Goal: Transaction & Acquisition: Purchase product/service

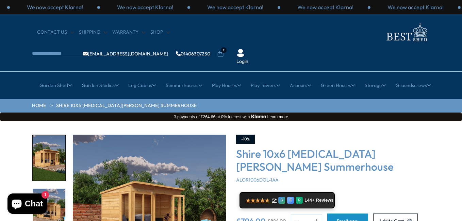
click at [224, 51] on icon at bounding box center [220, 54] width 7 height 7
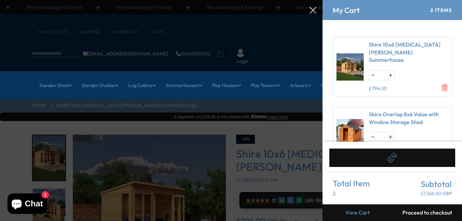
click at [281, 0] on div at bounding box center [231, 0] width 462 height 0
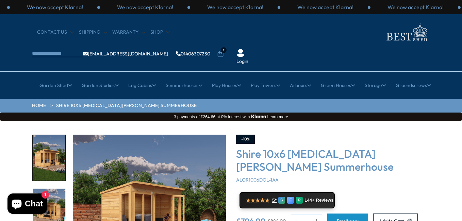
click at [224, 51] on icon at bounding box center [220, 54] width 7 height 7
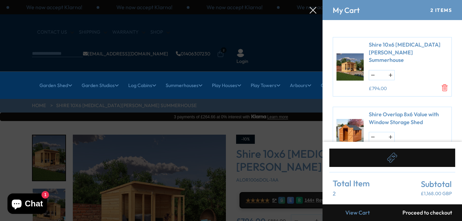
click at [13, 0] on div at bounding box center [231, 0] width 462 height 0
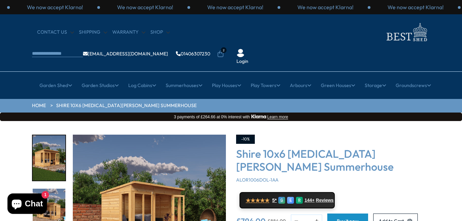
click at [227, 47] on span "2" at bounding box center [224, 50] width 6 height 6
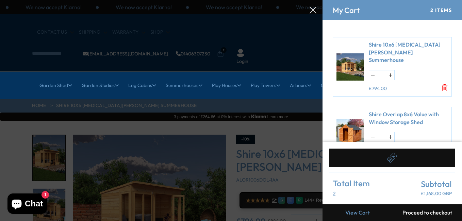
click at [372, 132] on button "button" at bounding box center [373, 137] width 7 height 10
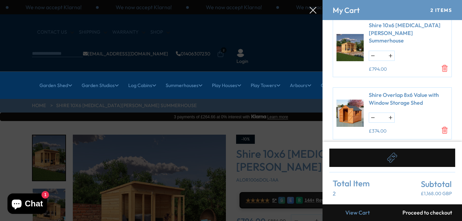
click at [444, 127] on icon "Remove Shire Overlap 8x6 Value with Window Storage Shed" at bounding box center [445, 130] width 7 height 7
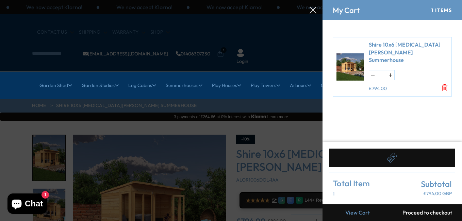
click at [437, 213] on button "Proceed to checkout" at bounding box center [428, 213] width 70 height 17
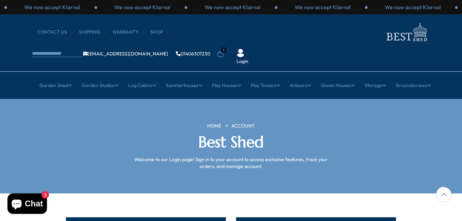
scroll to position [188, 0]
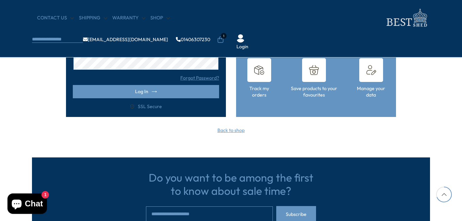
click at [125, 127] on div "Back to shop" at bounding box center [231, 130] width 398 height 7
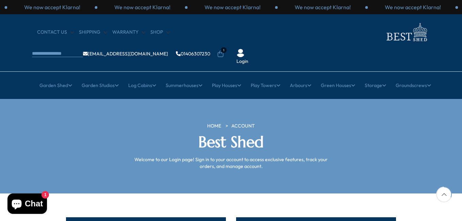
scroll to position [147, 0]
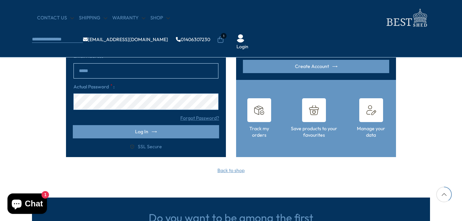
click at [121, 73] on input "email" at bounding box center [146, 70] width 145 height 15
click at [184, 71] on input "email" at bounding box center [146, 70] width 145 height 15
type input "**********"
